Goal: Task Accomplishment & Management: Use online tool/utility

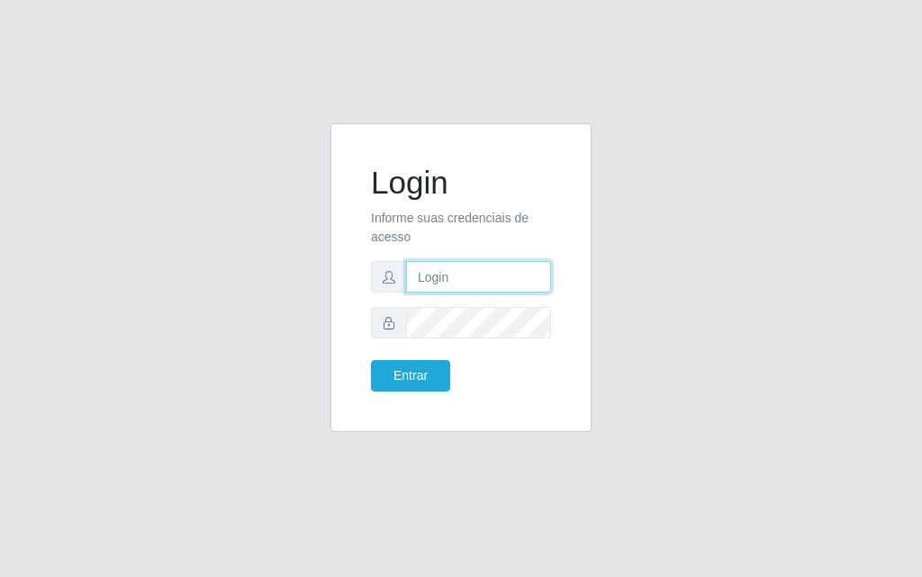
click at [451, 289] on input "text" at bounding box center [478, 277] width 145 height 32
type input "luiz@divinofogao"
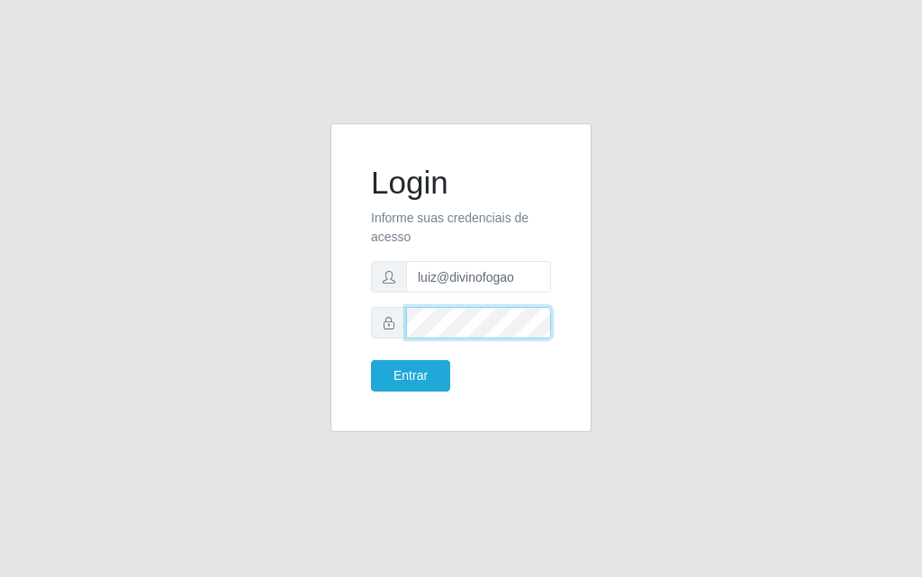
click at [371, 360] on button "Entrar" at bounding box center [410, 376] width 79 height 32
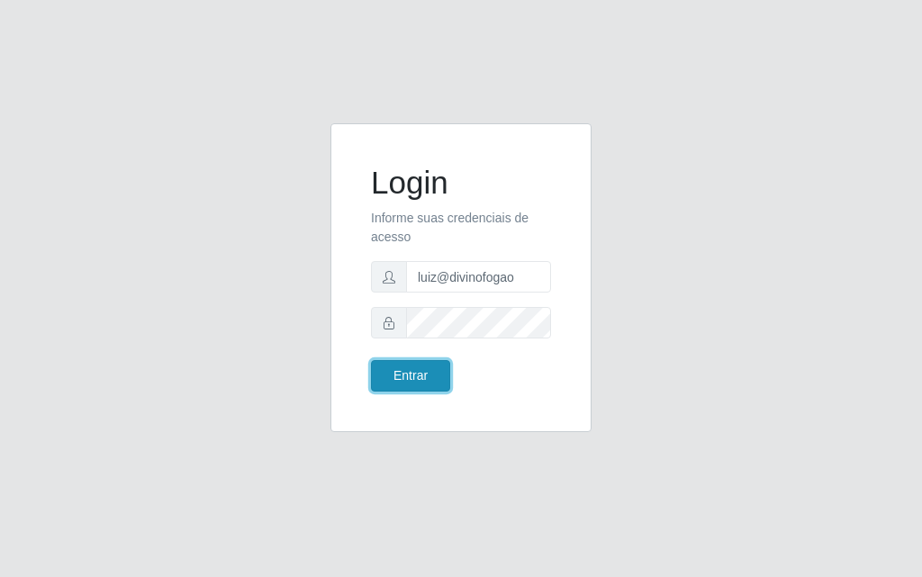
click at [423, 385] on button "Entrar" at bounding box center [410, 376] width 79 height 32
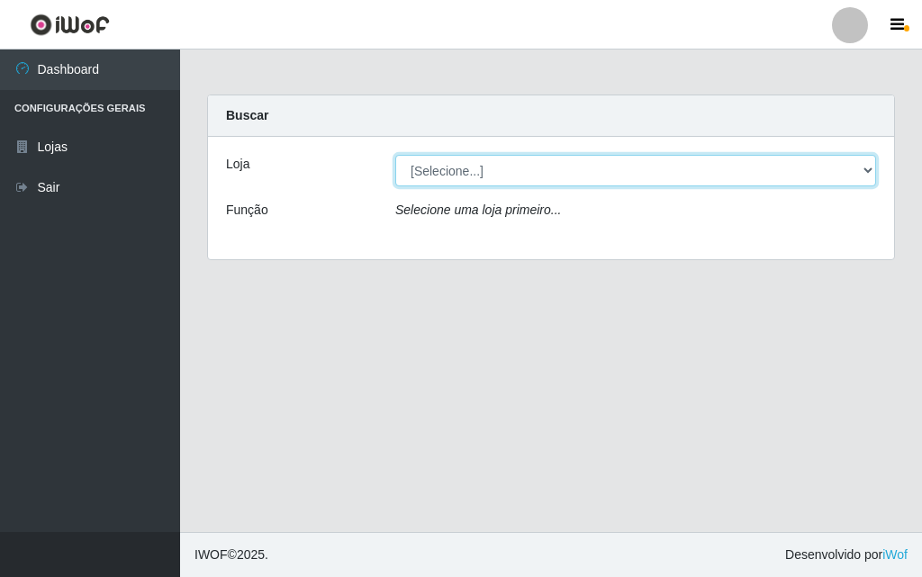
click at [477, 177] on select "[Selecione...] Divino Fogão - [GEOGRAPHIC_DATA]" at bounding box center [635, 171] width 481 height 32
select select "499"
click at [395, 155] on select "[Selecione...] Divino Fogão - [GEOGRAPHIC_DATA]" at bounding box center [635, 171] width 481 height 32
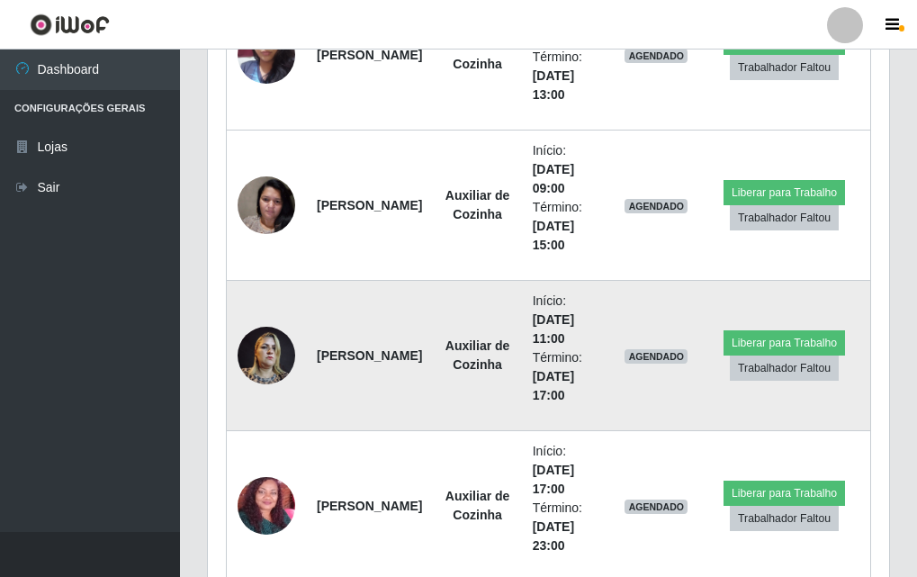
scroll to position [629, 0]
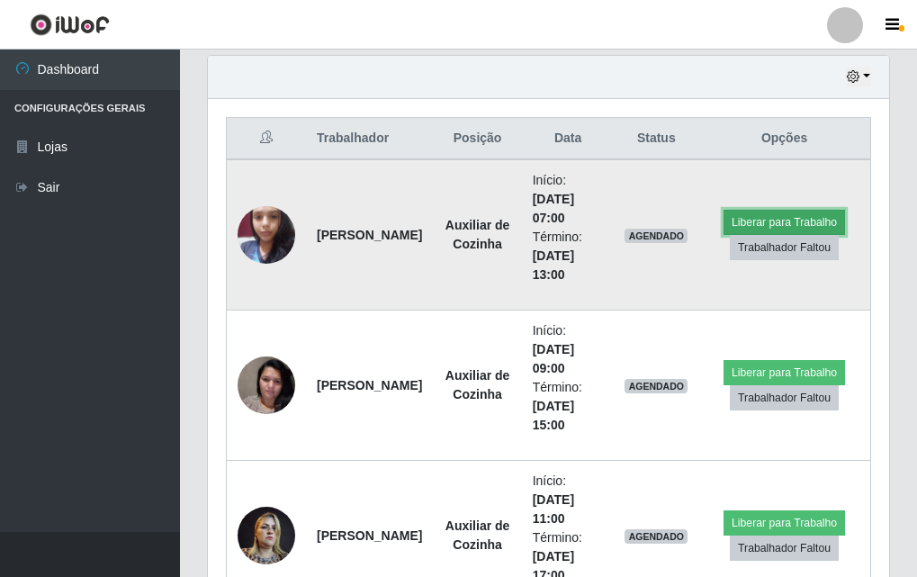
click at [785, 222] on button "Liberar para Trabalho" at bounding box center [785, 222] width 122 height 25
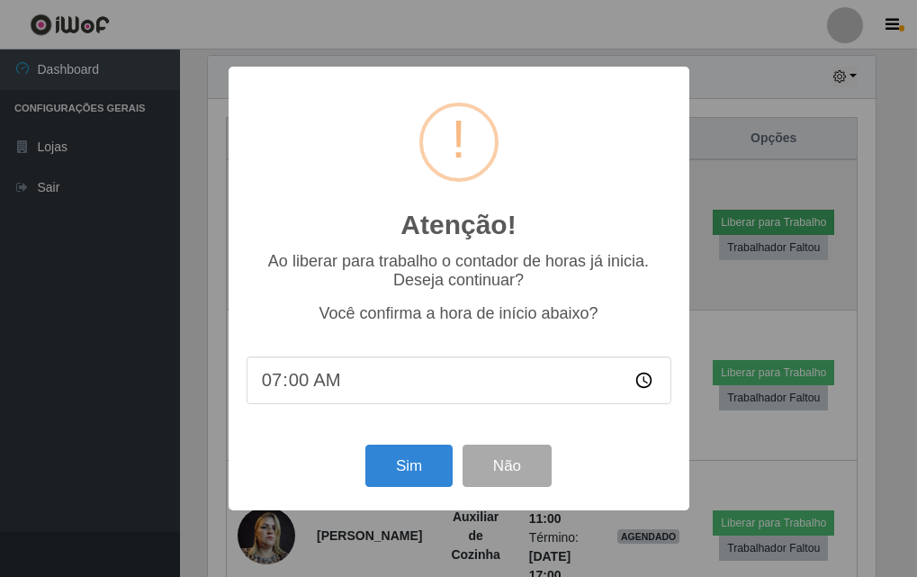
scroll to position [374, 673]
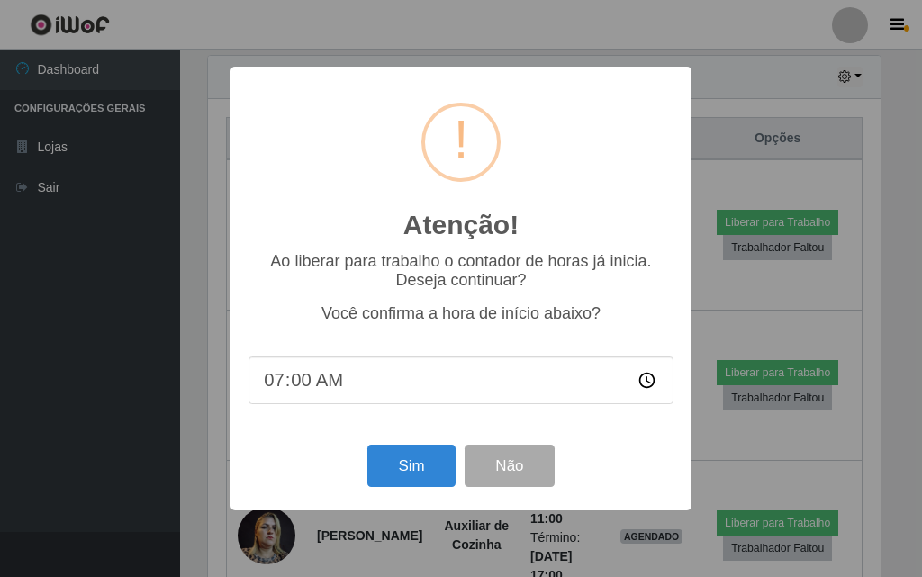
click at [361, 393] on input "07:00" at bounding box center [460, 381] width 425 height 48
click at [325, 390] on input "07:00" at bounding box center [460, 381] width 425 height 48
click at [311, 393] on input "07:00" at bounding box center [460, 381] width 425 height 48
click at [281, 383] on input "07:00" at bounding box center [460, 381] width 425 height 48
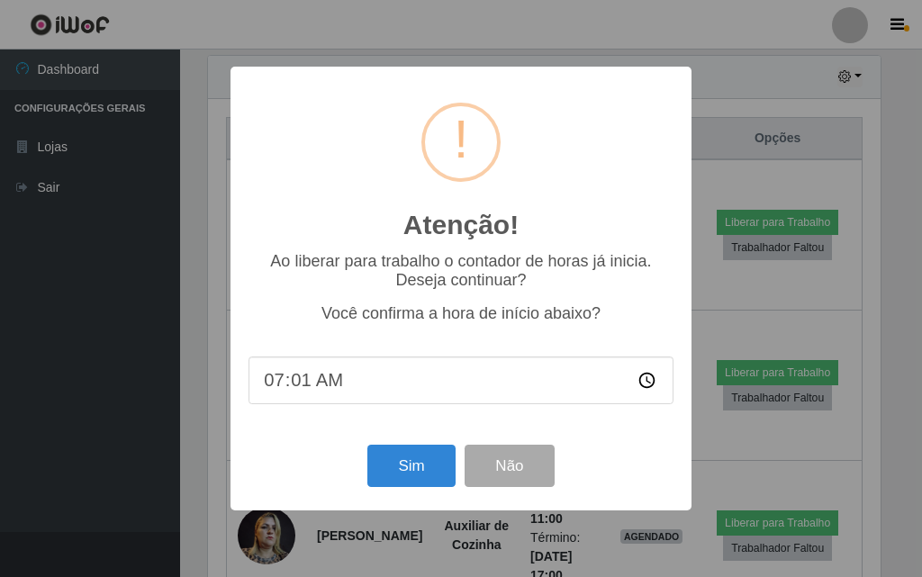
type input "07:13"
click at [386, 487] on button "Sim" at bounding box center [410, 466] width 87 height 42
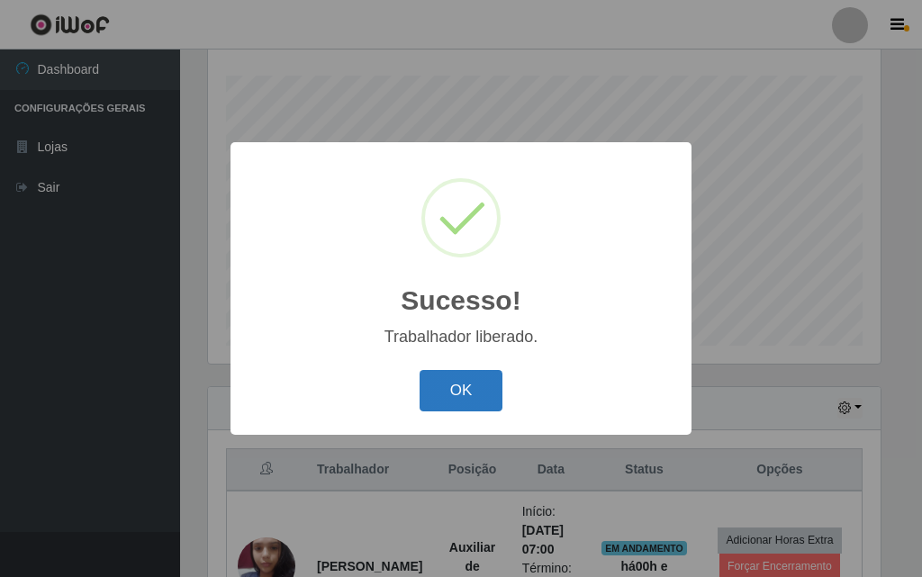
click at [479, 395] on button "OK" at bounding box center [462, 391] width 84 height 42
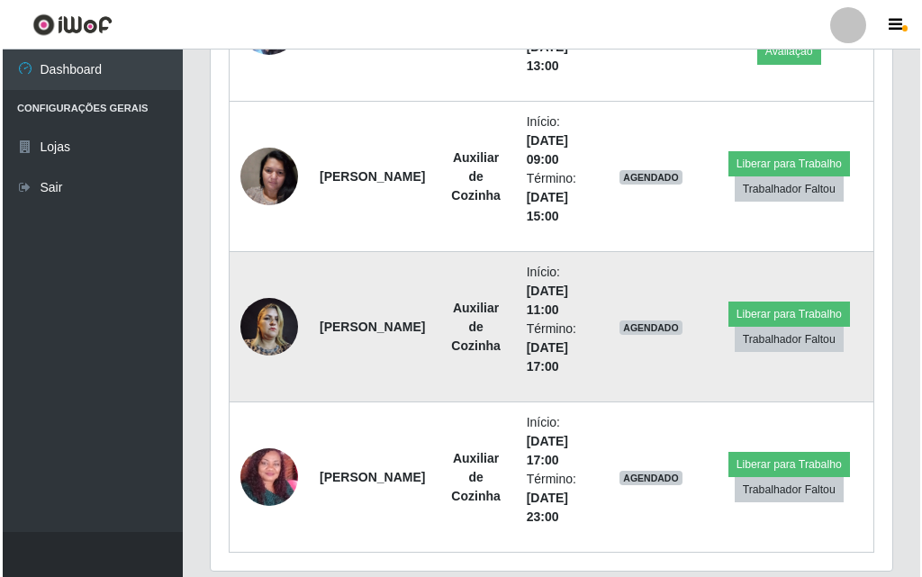
scroll to position [899, 0]
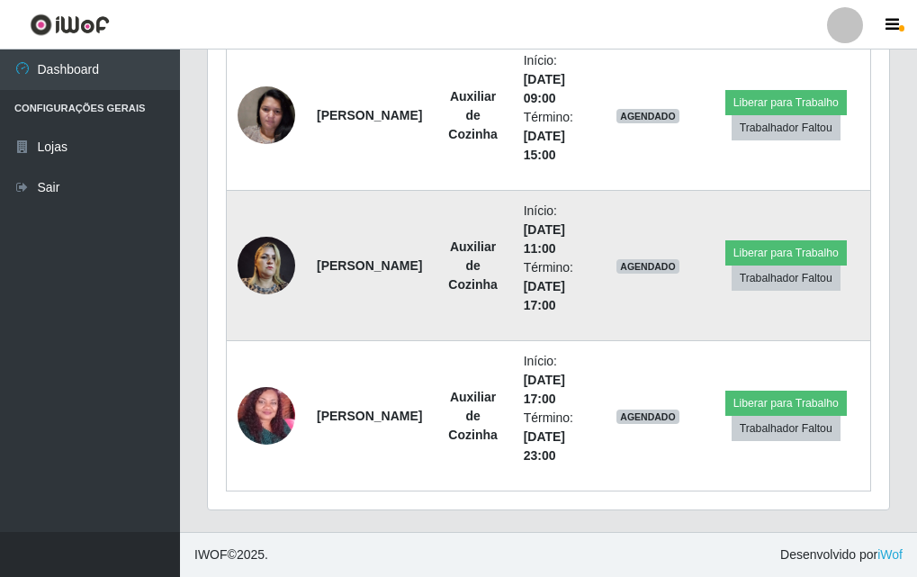
click at [261, 275] on img at bounding box center [267, 265] width 58 height 77
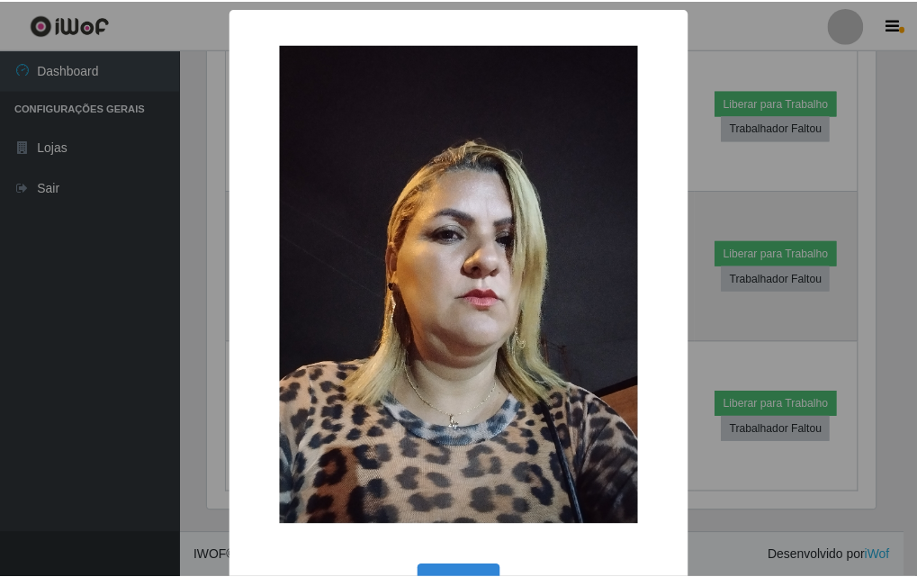
scroll to position [374, 673]
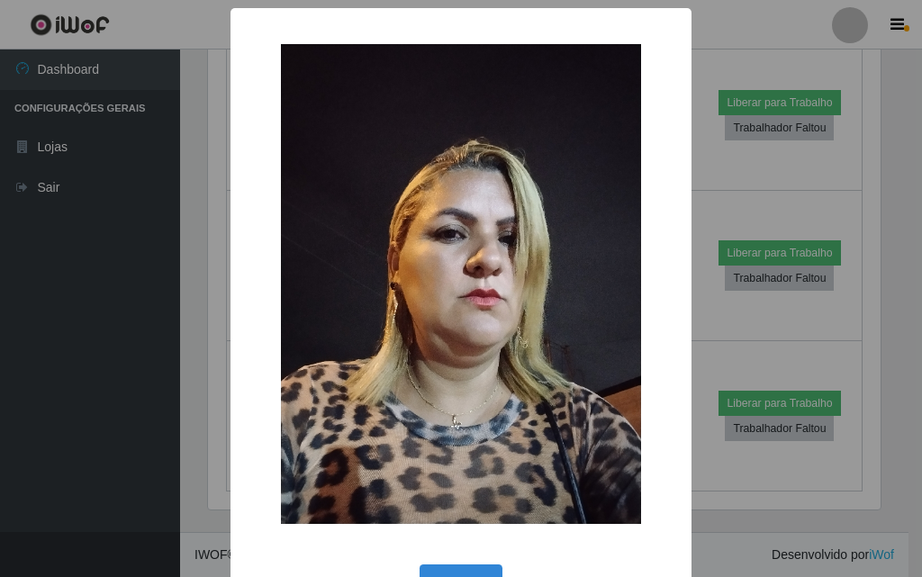
click at [195, 286] on div "× OK Cancel" at bounding box center [461, 288] width 922 height 577
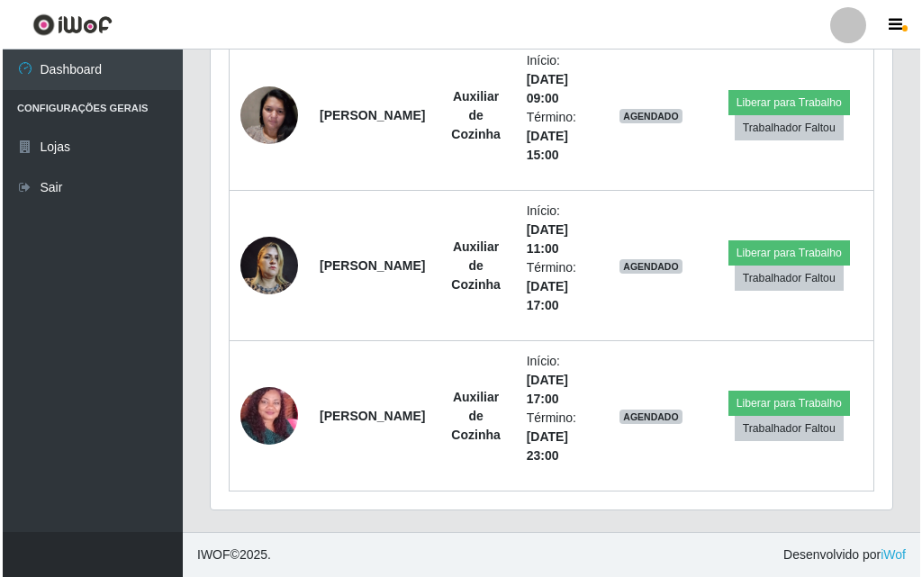
scroll to position [629, 0]
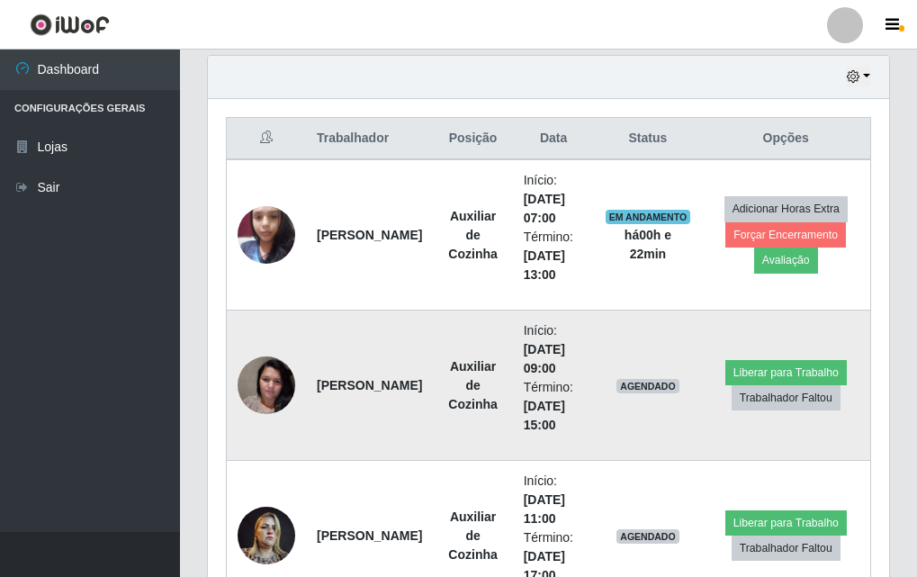
click at [276, 387] on img at bounding box center [267, 385] width 58 height 77
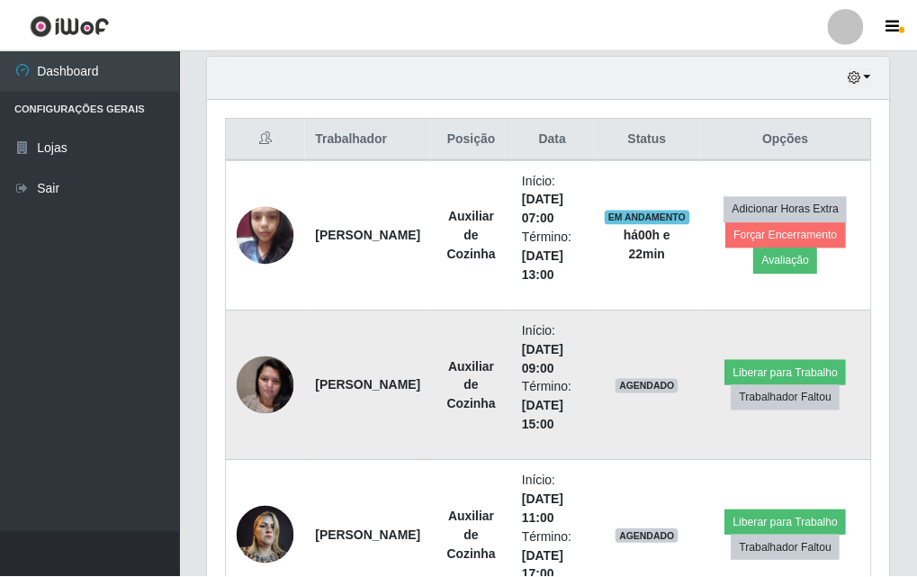
scroll to position [374, 673]
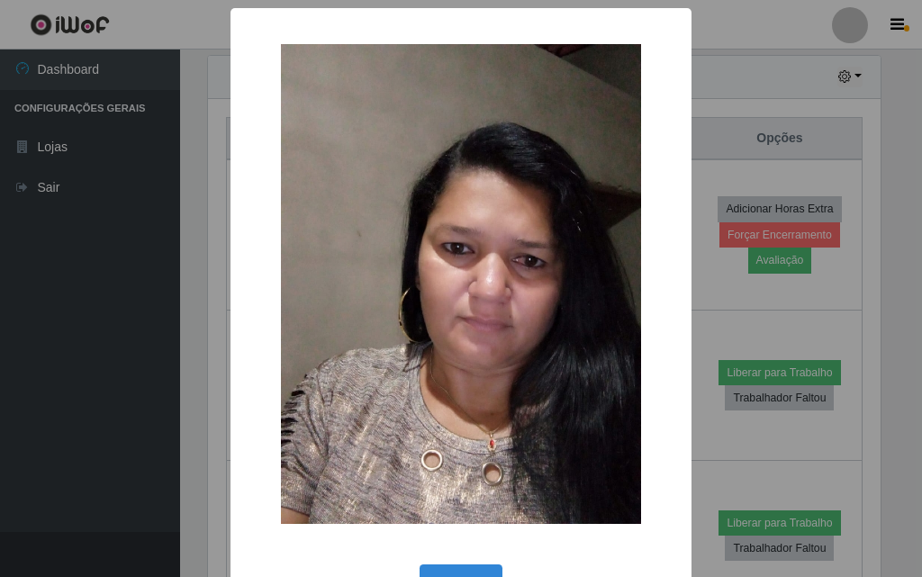
click at [102, 391] on div "× OK Cancel" at bounding box center [461, 288] width 922 height 577
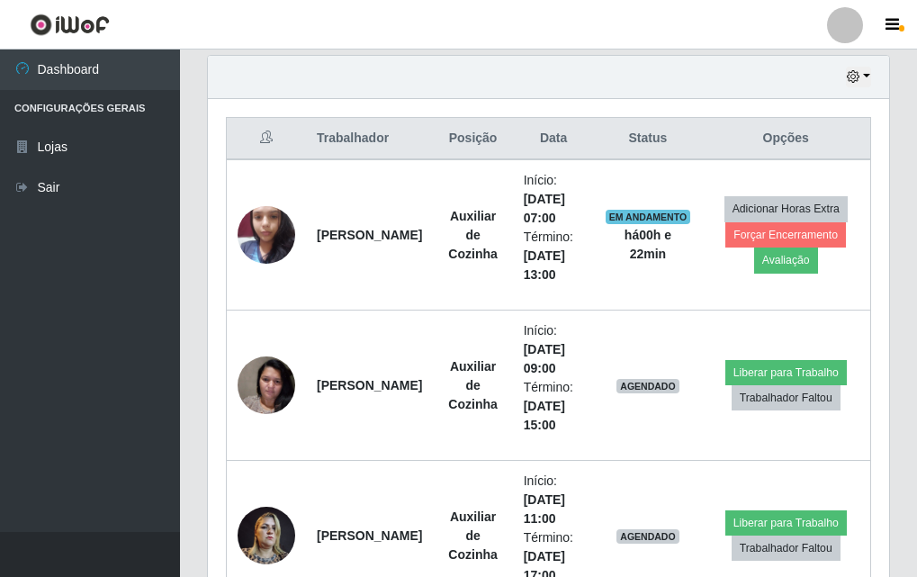
scroll to position [809, 0]
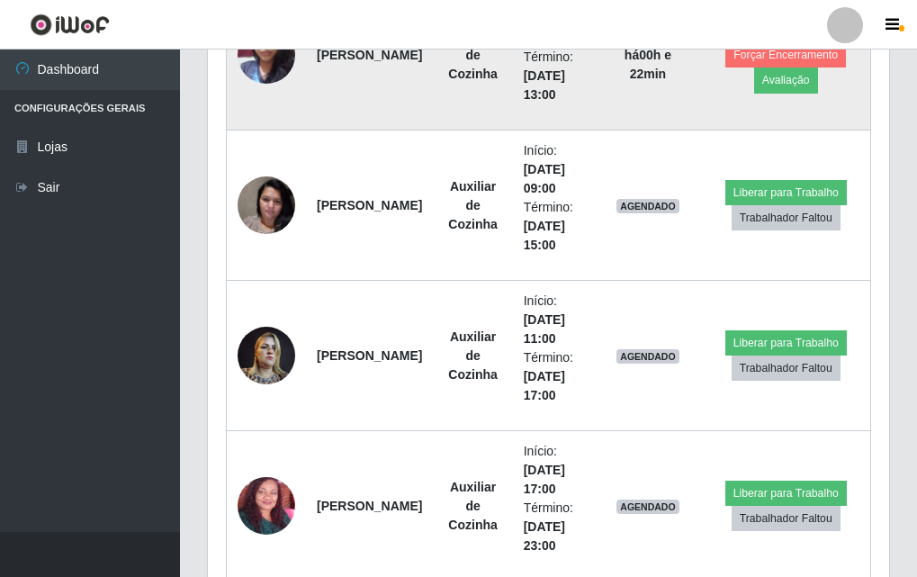
click at [284, 80] on td at bounding box center [267, 54] width 80 height 151
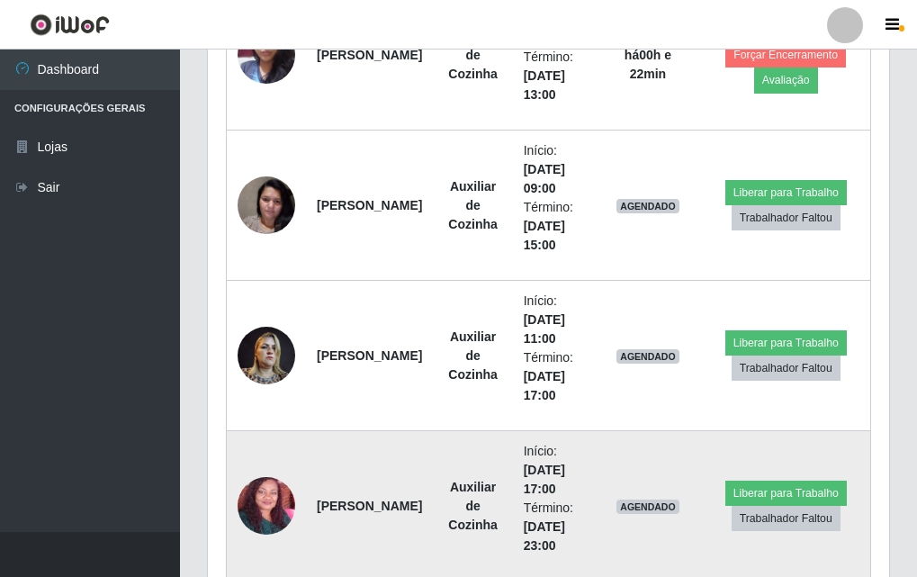
scroll to position [899, 0]
